Goal: Check status

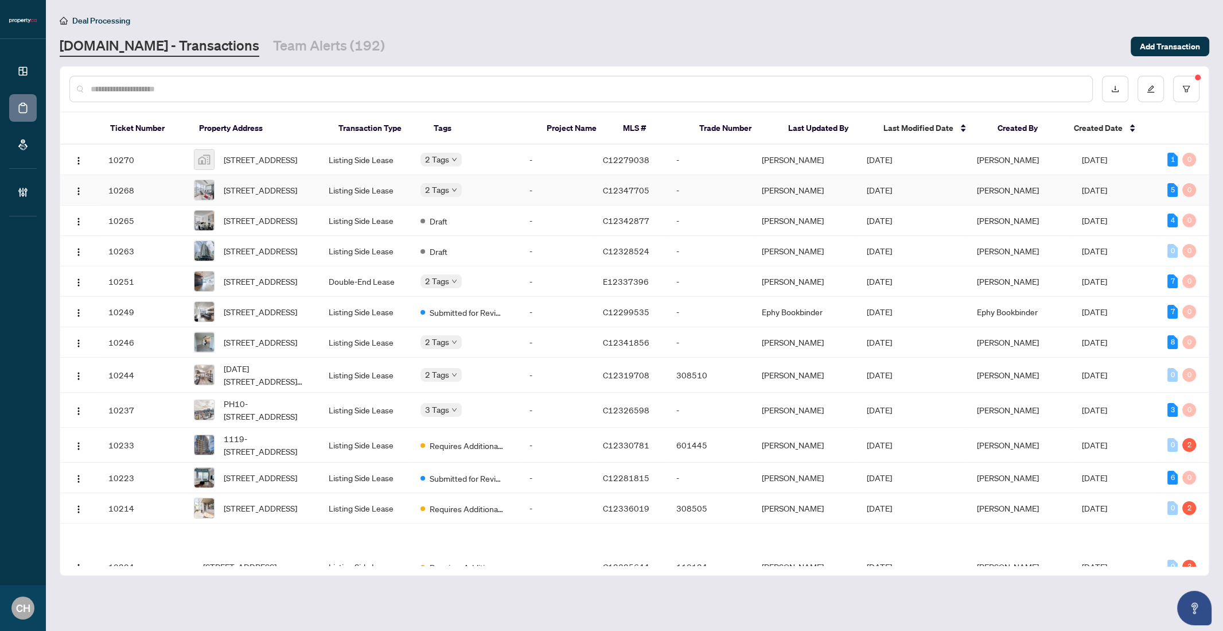
click at [361, 190] on td "Listing Side Lease" at bounding box center [366, 190] width 92 height 30
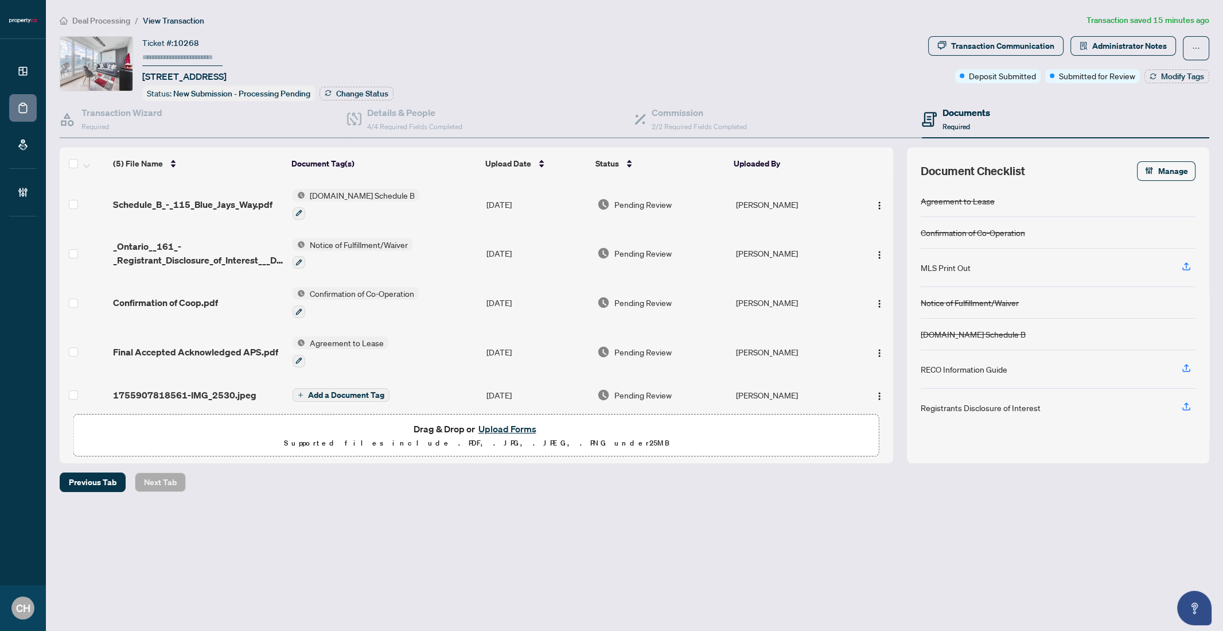
click at [467, 352] on td "Agreement to Lease" at bounding box center [384, 351] width 193 height 49
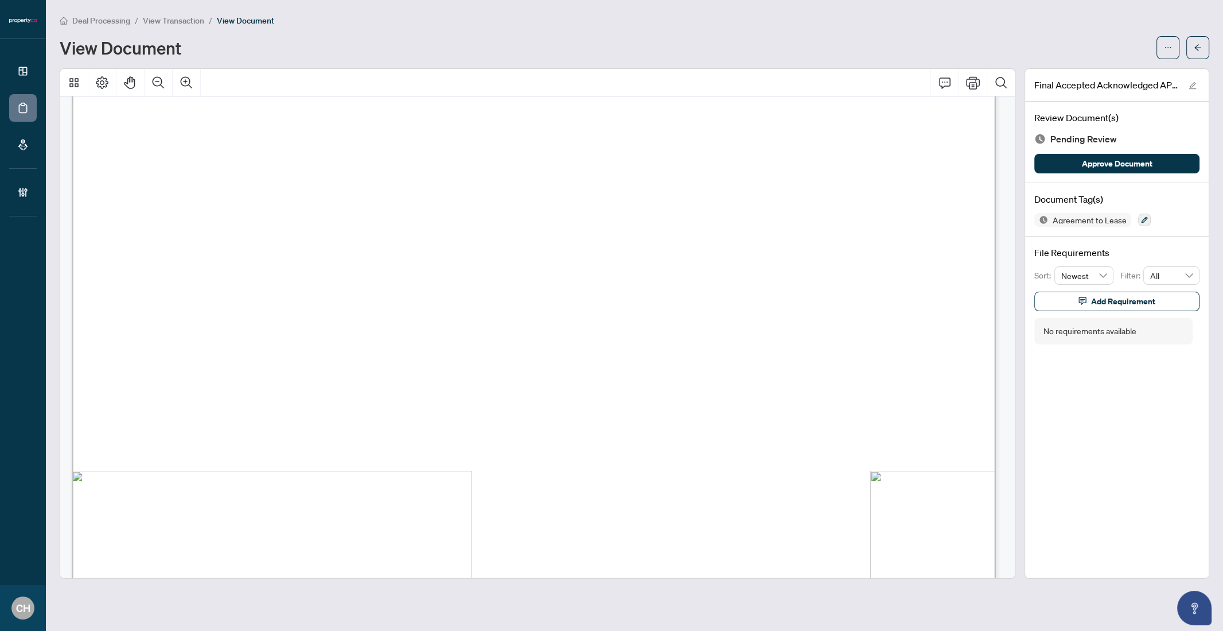
scroll to position [2611, 0]
click at [1194, 44] on icon "arrow-left" at bounding box center [1198, 48] width 8 height 8
